Goal: Information Seeking & Learning: Learn about a topic

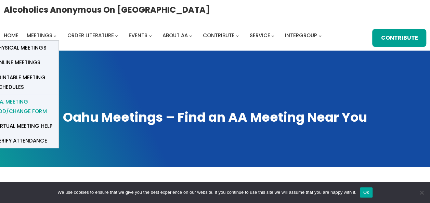
click at [11, 105] on span "A.A. Meeting Add/Change Form" at bounding box center [24, 106] width 58 height 19
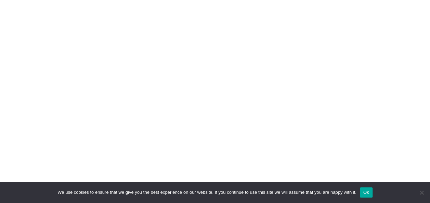
scroll to position [445, 0]
click at [364, 191] on button "Ok" at bounding box center [366, 192] width 13 height 10
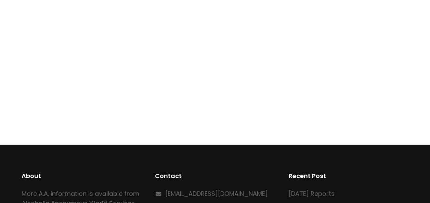
scroll to position [191, 0]
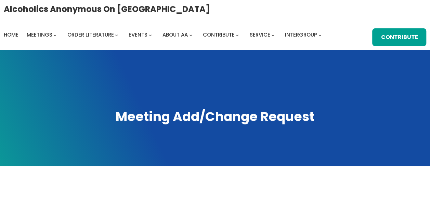
scroll to position [0, 0]
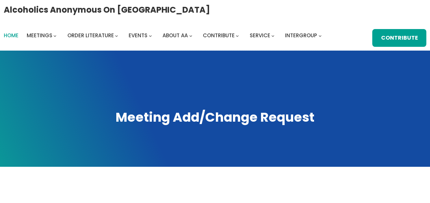
click at [9, 35] on span "Home" at bounding box center [11, 35] width 15 height 7
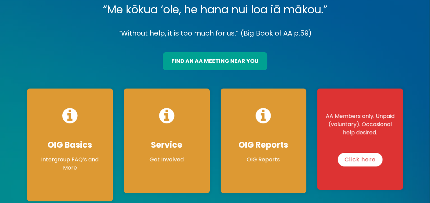
scroll to position [68, 0]
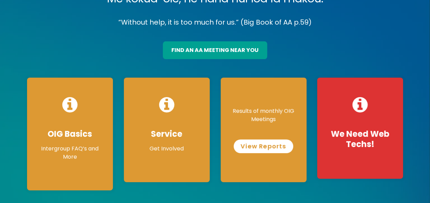
click at [261, 146] on link "View Reports" at bounding box center [263, 147] width 59 height 14
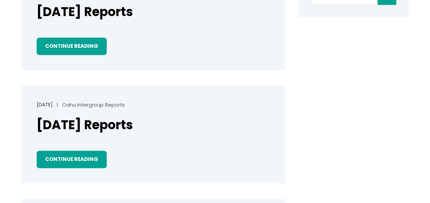
scroll to position [171, 0]
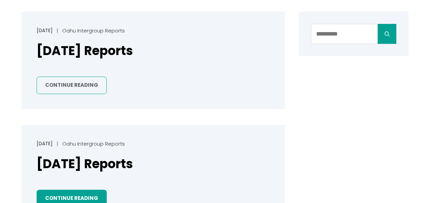
click at [62, 84] on link "Continue Reading" at bounding box center [72, 85] width 70 height 17
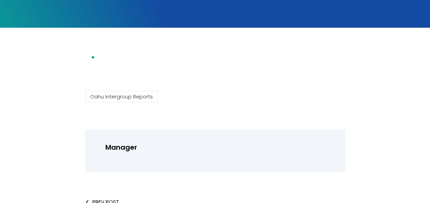
scroll to position [103, 0]
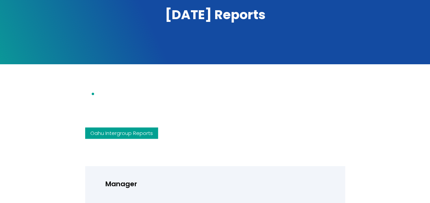
click at [116, 134] on link "Oahu Intergroup Reports" at bounding box center [121, 133] width 73 height 11
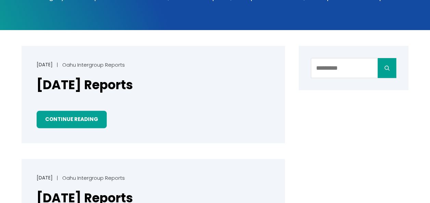
scroll to position [171, 0]
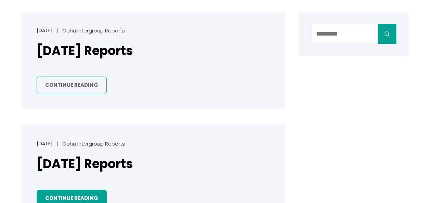
click at [73, 84] on link "Continue Reading" at bounding box center [72, 85] width 70 height 17
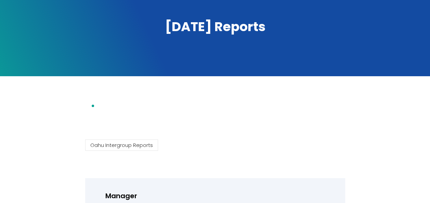
scroll to position [103, 0]
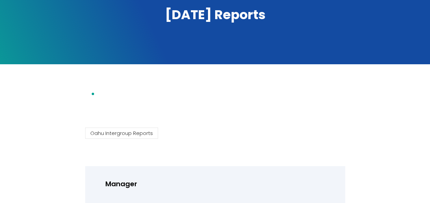
click at [101, 94] on li at bounding box center [222, 94] width 246 height 12
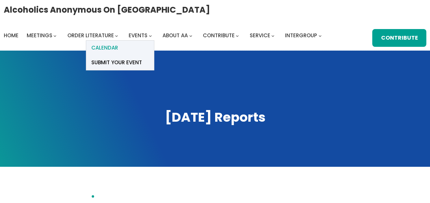
click at [102, 46] on span "Calendar" at bounding box center [104, 48] width 27 height 10
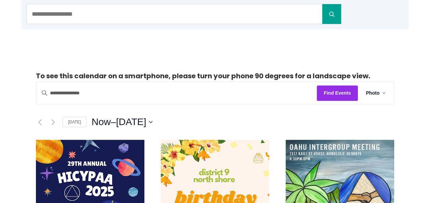
scroll to position [103, 0]
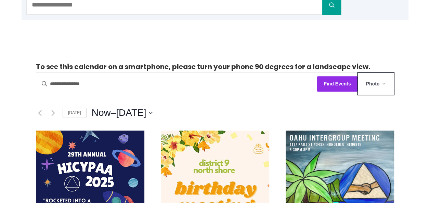
click at [385, 83] on button "Photo" at bounding box center [376, 84] width 36 height 22
click at [377, 82] on span "Photo" at bounding box center [373, 84] width 14 height 8
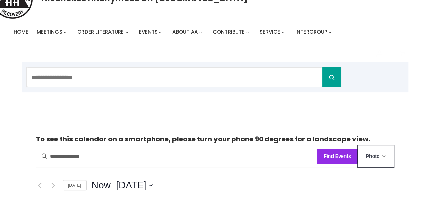
scroll to position [0, 0]
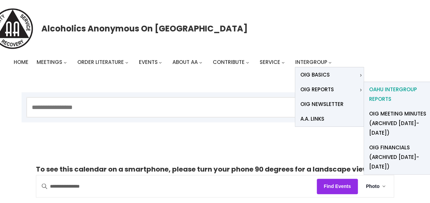
click at [383, 91] on span "Oahu Intergroup Reports" at bounding box center [398, 94] width 58 height 19
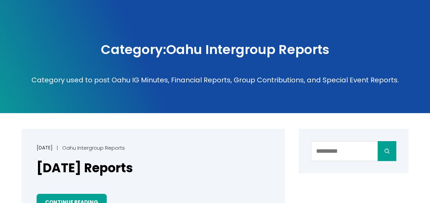
scroll to position [68, 0]
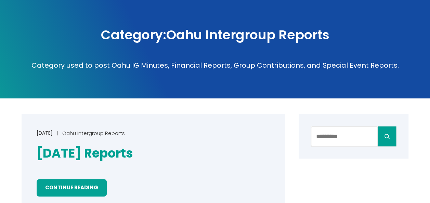
click at [105, 152] on link "August 2025 Reports" at bounding box center [85, 153] width 96 height 17
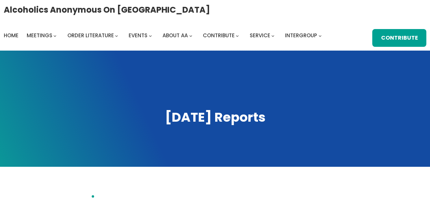
click at [99, 195] on li at bounding box center [222, 197] width 246 height 12
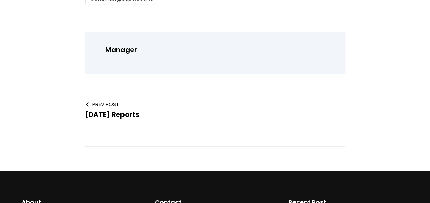
scroll to position [171, 0]
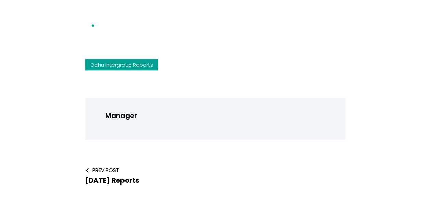
click at [106, 64] on link "Oahu Intergroup Reports" at bounding box center [121, 64] width 73 height 11
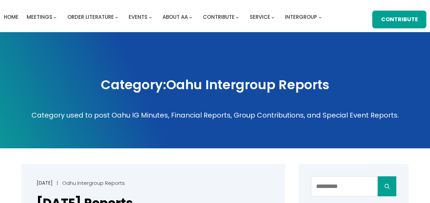
scroll to position [34, 0]
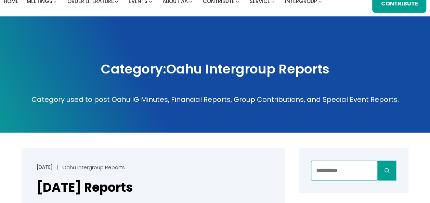
click at [318, 171] on input "Search" at bounding box center [344, 171] width 67 height 20
type input "*****"
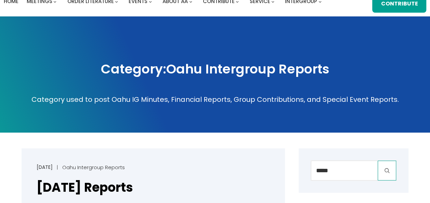
click at [387, 167] on icon "Search" at bounding box center [387, 171] width 8 height 8
click at [387, 171] on icon "Search" at bounding box center [387, 171] width 8 height 8
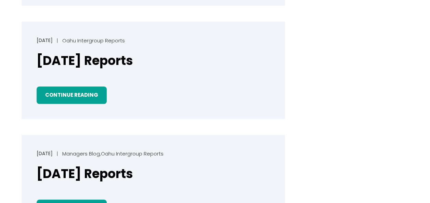
scroll to position [342, 0]
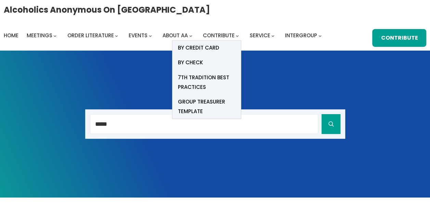
click at [236, 36] on icon "Contribute submenu" at bounding box center [237, 36] width 3 height 3
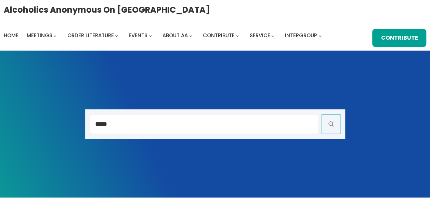
click at [328, 122] on icon "Search" at bounding box center [331, 124] width 9 height 9
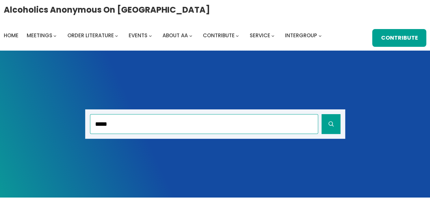
click at [124, 122] on input "*****" at bounding box center [204, 124] width 228 height 20
type input "**********"
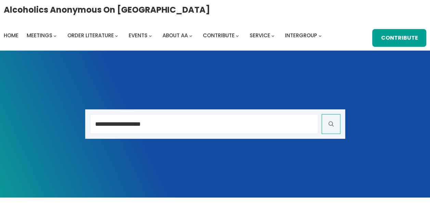
click at [328, 125] on icon "Search" at bounding box center [331, 124] width 9 height 9
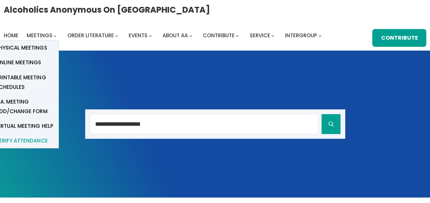
click at [31, 141] on span "verify attendance" at bounding box center [22, 141] width 52 height 10
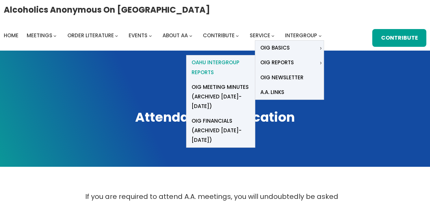
click at [212, 63] on span "Oahu Intergroup Reports" at bounding box center [221, 67] width 58 height 19
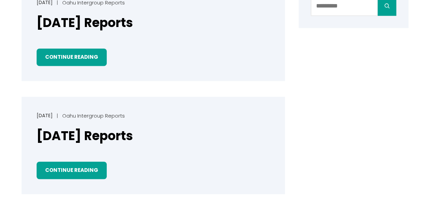
scroll to position [239, 0]
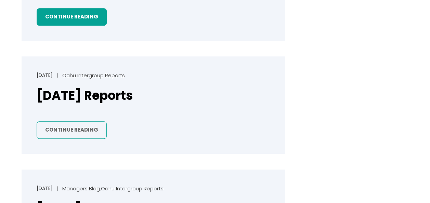
click at [74, 130] on link "Continue Reading" at bounding box center [72, 129] width 70 height 17
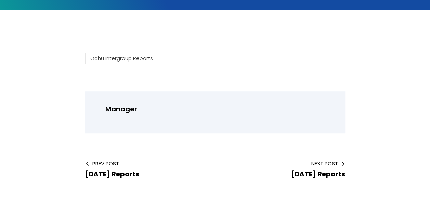
scroll to position [137, 0]
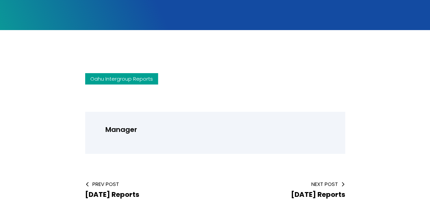
click at [128, 79] on link "Oahu Intergroup Reports" at bounding box center [121, 78] width 73 height 11
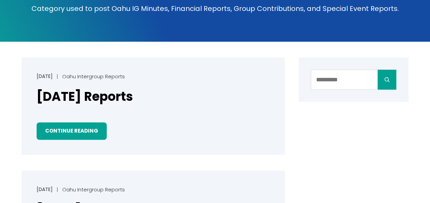
scroll to position [137, 0]
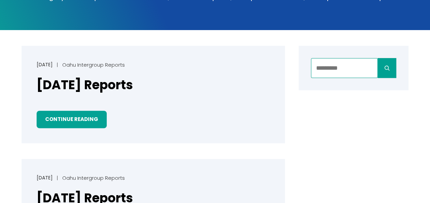
click at [326, 70] on input "Search" at bounding box center [344, 68] width 67 height 20
type input "**********"
click at [378, 58] on button "Search" at bounding box center [387, 68] width 18 height 20
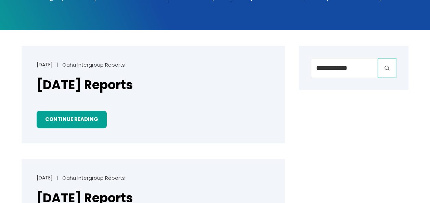
click at [391, 68] on button "Search" at bounding box center [387, 68] width 18 height 20
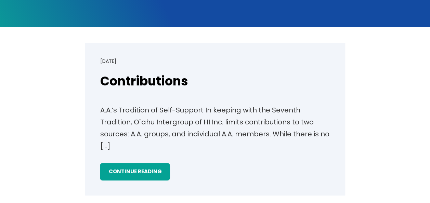
scroll to position [171, 0]
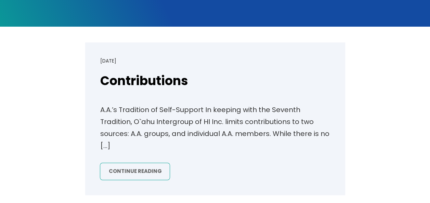
click at [122, 171] on link "Continue Reading" at bounding box center [135, 171] width 70 height 17
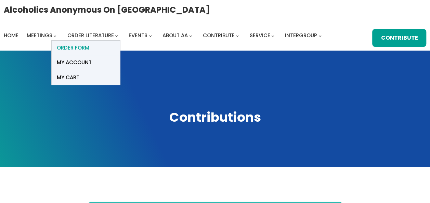
click at [63, 48] on span "ORDER FORM" at bounding box center [73, 48] width 32 height 10
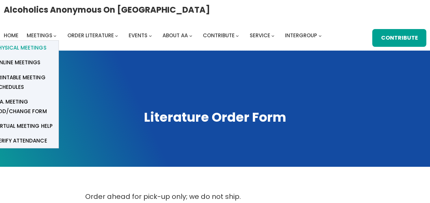
click at [23, 49] on span "Physical Meetings" at bounding box center [20, 48] width 51 height 10
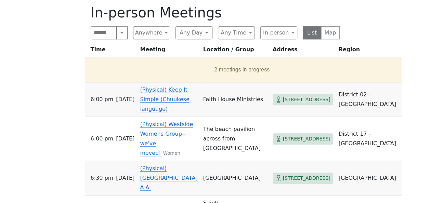
scroll to position [274, 0]
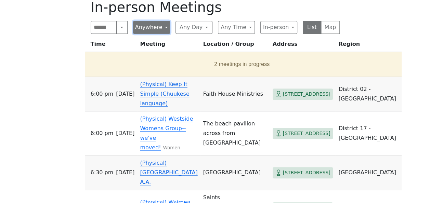
click at [164, 27] on button "Anywhere" at bounding box center [151, 27] width 37 height 13
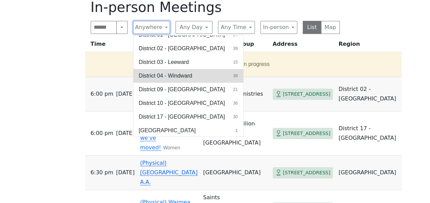
scroll to position [36, 0]
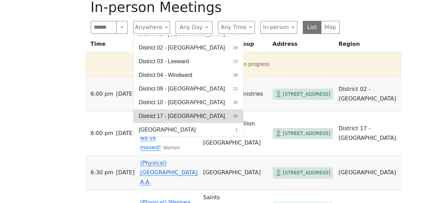
click at [161, 114] on span "District 17 - [GEOGRAPHIC_DATA]" at bounding box center [182, 116] width 86 height 8
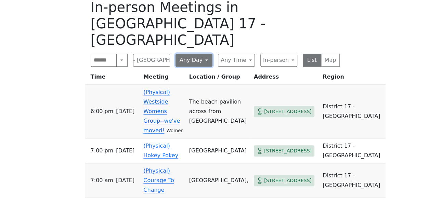
click at [197, 54] on button "Any Day" at bounding box center [193, 60] width 37 height 13
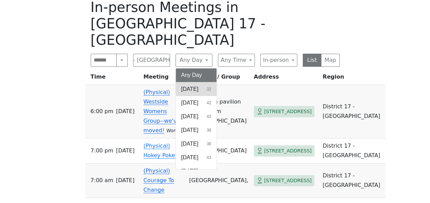
click at [194, 85] on span "Sunday" at bounding box center [189, 89] width 17 height 8
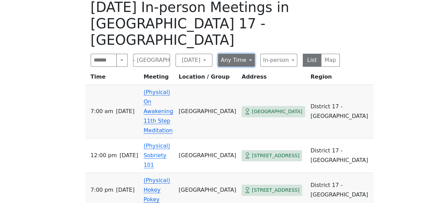
click at [247, 54] on button "Any Time" at bounding box center [236, 60] width 37 height 13
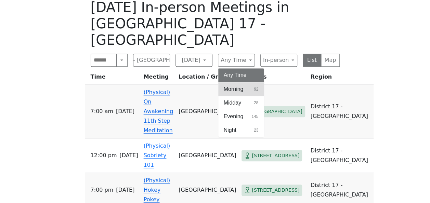
click at [232, 85] on span "Morning" at bounding box center [234, 89] width 20 height 8
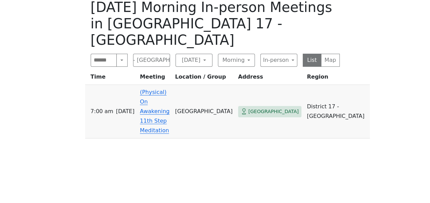
click at [158, 89] on link "(Physical) On Awakening 11th Step Meditation" at bounding box center [155, 111] width 30 height 45
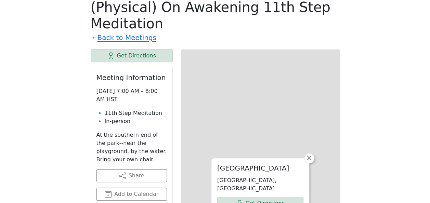
scroll to position [267, 0]
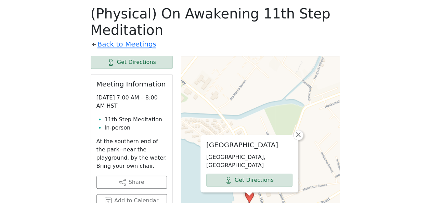
drag, startPoint x: 253, startPoint y: 86, endPoint x: 242, endPoint y: 56, distance: 31.7
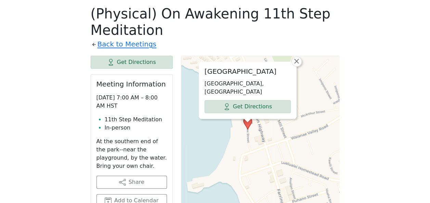
drag, startPoint x: 327, startPoint y: 156, endPoint x: 325, endPoint y: 82, distance: 73.6
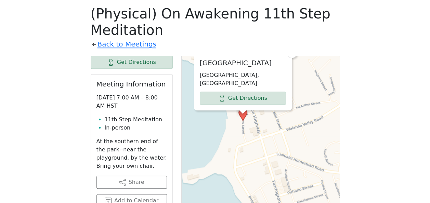
drag, startPoint x: 303, startPoint y: 161, endPoint x: 298, endPoint y: 152, distance: 9.8
click at [292, 57] on span "×" at bounding box center [291, 53] width 7 height 8
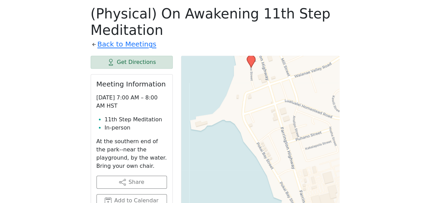
drag, startPoint x: 256, startPoint y: 170, endPoint x: 264, endPoint y: 116, distance: 54.0
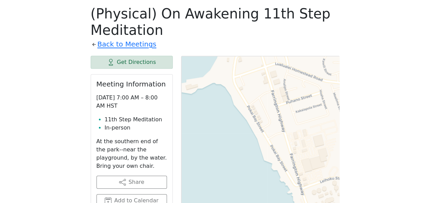
drag, startPoint x: 307, startPoint y: 144, endPoint x: 297, endPoint y: 107, distance: 38.2
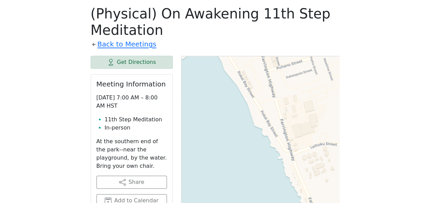
drag, startPoint x: 333, startPoint y: 169, endPoint x: 324, endPoint y: 134, distance: 35.9
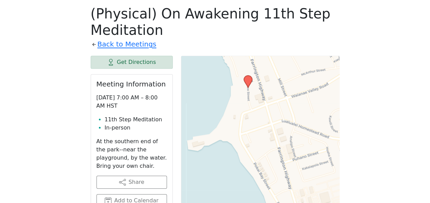
drag, startPoint x: 294, startPoint y: 99, endPoint x: 310, endPoint y: 190, distance: 93.1
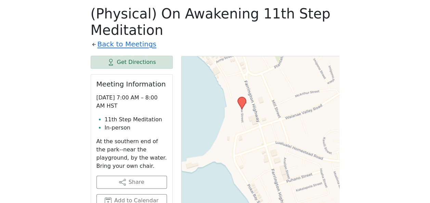
drag, startPoint x: 249, startPoint y: 79, endPoint x: 243, endPoint y: 101, distance: 22.4
click at [243, 101] on icon at bounding box center [242, 103] width 8 height 12
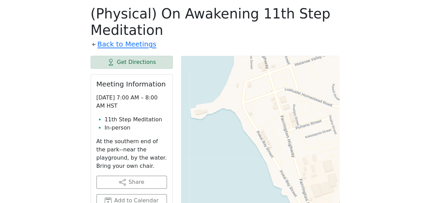
drag, startPoint x: 280, startPoint y: 134, endPoint x: 286, endPoint y: 83, distance: 51.3
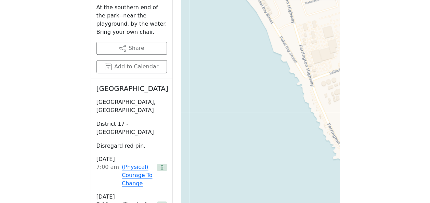
scroll to position [404, 0]
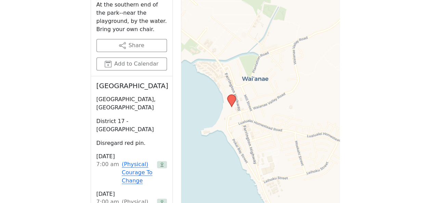
drag, startPoint x: 289, startPoint y: 76, endPoint x: 263, endPoint y: 166, distance: 93.5
click at [263, 166] on div "Leaflet | © OpenStreetMap contributors © CARTO" at bounding box center [260, 90] width 159 height 342
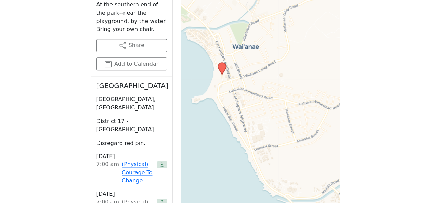
drag, startPoint x: 256, startPoint y: 162, endPoint x: 246, endPoint y: 130, distance: 33.6
click at [246, 130] on div "Leaflet | © OpenStreetMap contributors © CARTO" at bounding box center [260, 90] width 159 height 342
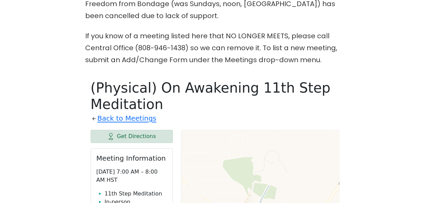
scroll to position [239, 0]
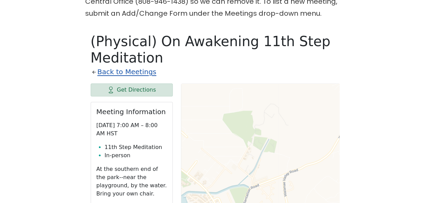
click at [133, 73] on link "Back to Meetings" at bounding box center [126, 72] width 59 height 12
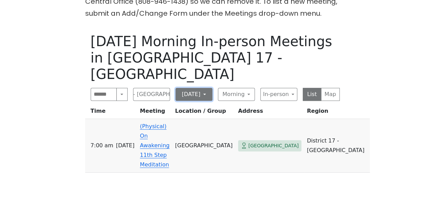
click at [207, 88] on button "Sunday" at bounding box center [193, 94] width 37 height 13
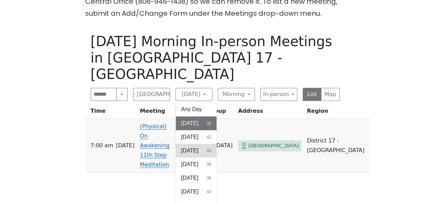
click at [212, 144] on button "Tuesday 43" at bounding box center [196, 151] width 41 height 14
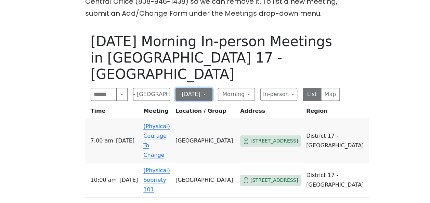
click at [204, 88] on button "Tuesday" at bounding box center [193, 94] width 37 height 13
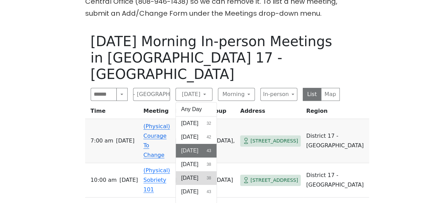
click at [198, 174] on span "Thursday" at bounding box center [189, 178] width 17 height 8
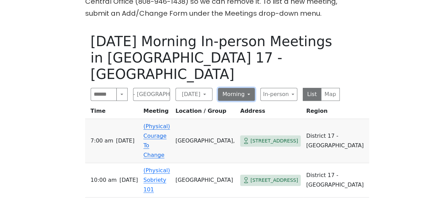
click at [248, 88] on button "Morning" at bounding box center [236, 94] width 37 height 13
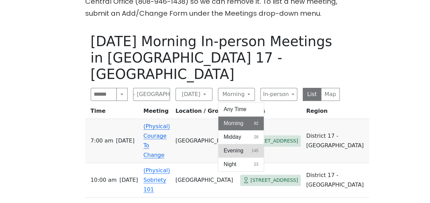
click at [241, 147] on span "Evening" at bounding box center [234, 151] width 20 height 8
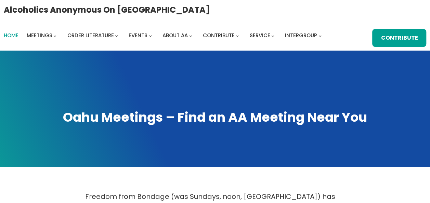
click at [11, 36] on span "Home" at bounding box center [11, 35] width 15 height 7
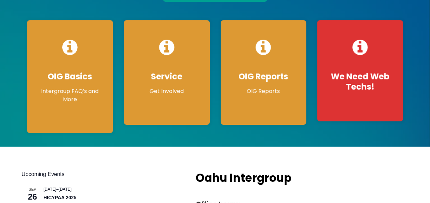
scroll to position [137, 0]
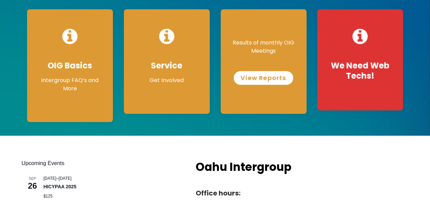
click at [265, 78] on link "View Reports" at bounding box center [263, 78] width 59 height 14
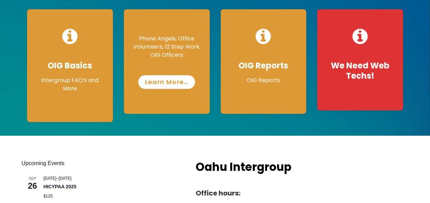
click at [165, 77] on link "Learn More…" at bounding box center [166, 82] width 57 height 14
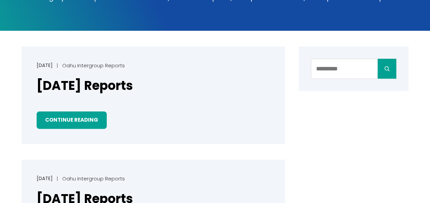
scroll to position [137, 0]
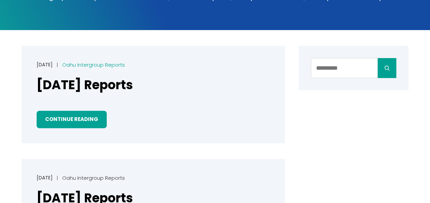
click at [102, 64] on link "Oahu Intergroup Reports" at bounding box center [93, 64] width 63 height 7
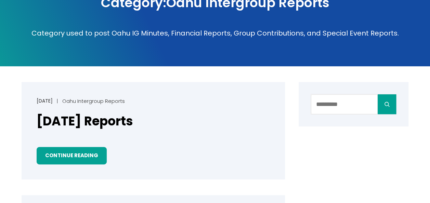
scroll to position [103, 0]
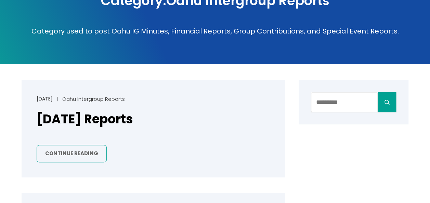
click at [68, 151] on link "Continue Reading" at bounding box center [72, 153] width 70 height 17
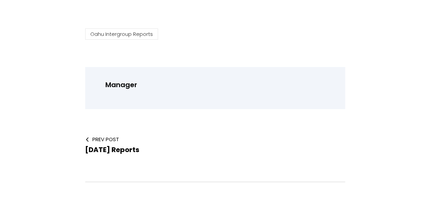
scroll to position [137, 0]
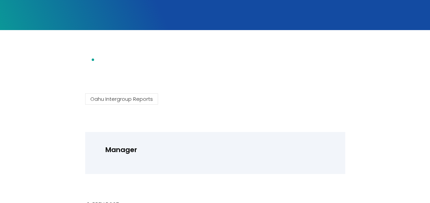
click at [99, 59] on li at bounding box center [222, 60] width 246 height 12
click at [86, 84] on div at bounding box center [215, 79] width 387 height 11
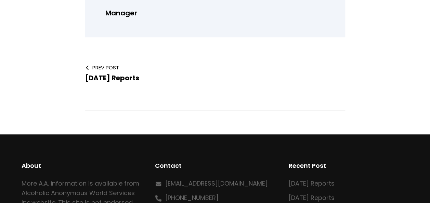
scroll to position [308, 0]
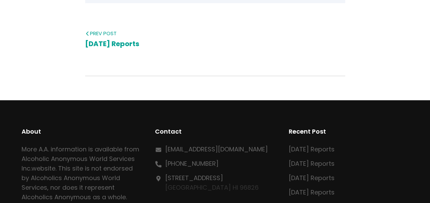
click at [101, 33] on span "Prev Post" at bounding box center [144, 33] width 119 height 7
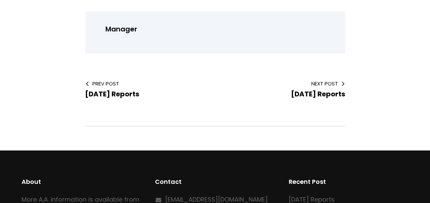
scroll to position [239, 0]
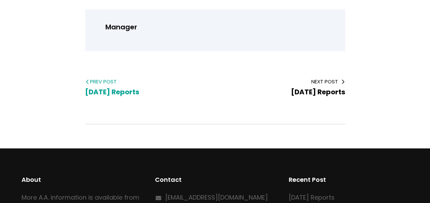
click at [107, 89] on span "[DATE] Reports" at bounding box center [112, 92] width 54 height 10
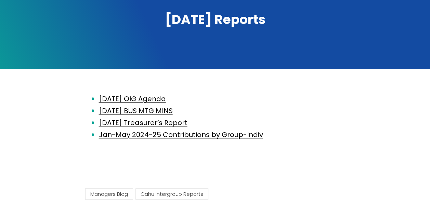
scroll to position [103, 0]
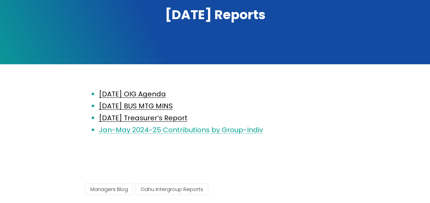
click at [161, 131] on link "Jan-May 2024-25 Contributions by Group-Indiv" at bounding box center [181, 130] width 164 height 10
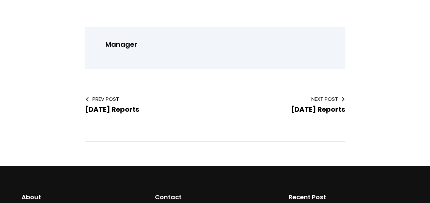
scroll to position [308, 0]
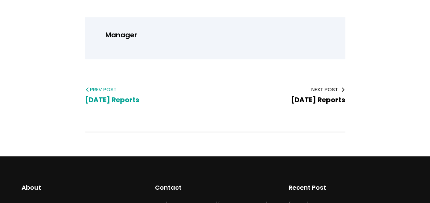
click at [117, 101] on span "[DATE] Reports" at bounding box center [112, 100] width 54 height 10
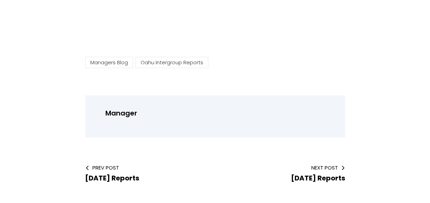
scroll to position [274, 0]
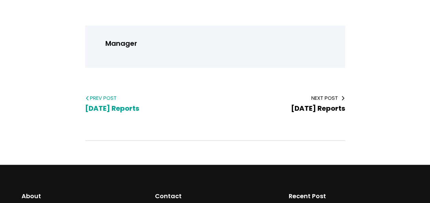
click at [112, 107] on span "April 2025 Reports" at bounding box center [112, 109] width 54 height 10
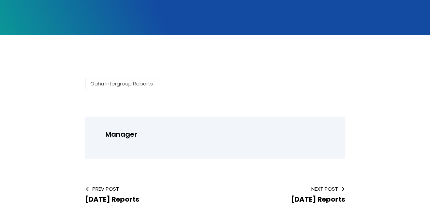
scroll to position [171, 0]
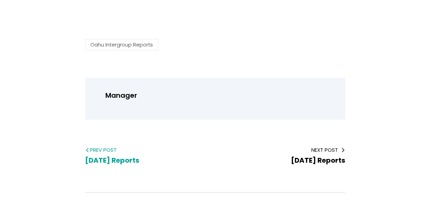
click at [107, 162] on span "[DATE] Reports" at bounding box center [112, 161] width 54 height 10
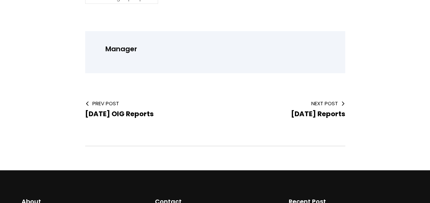
scroll to position [239, 0]
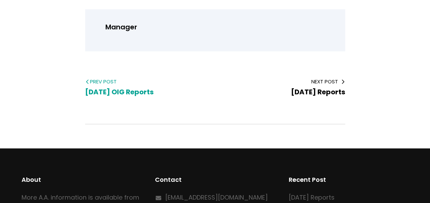
click at [109, 89] on span "[DATE] OIG Reports" at bounding box center [119, 92] width 68 height 10
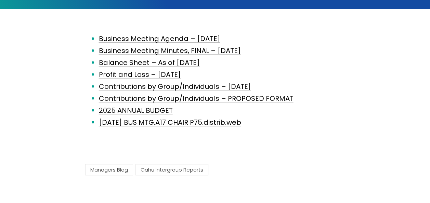
scroll to position [171, 0]
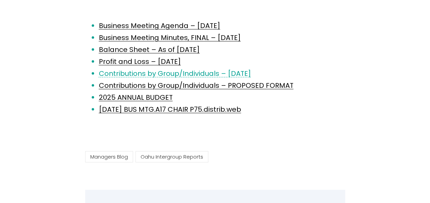
click at [157, 73] on link "Contributions by Group/Individuals – January 2025" at bounding box center [175, 74] width 152 height 10
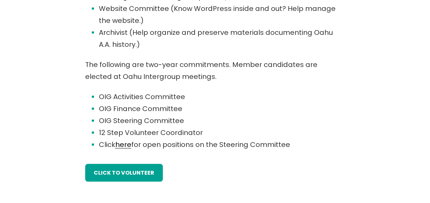
scroll to position [513, 0]
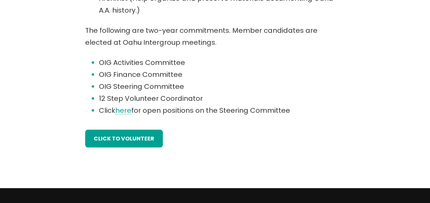
click at [127, 109] on link "here" at bounding box center [123, 111] width 16 height 10
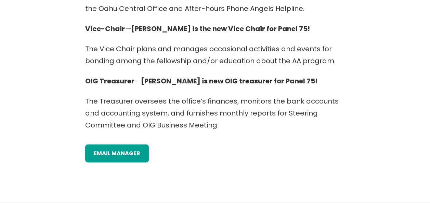
scroll to position [411, 0]
